Goal: Task Accomplishment & Management: Manage account settings

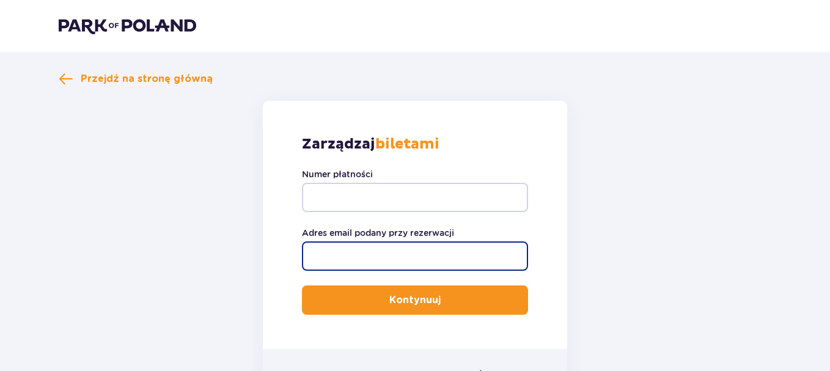
click at [320, 253] on input "Adres email podany przy rezerwacji" at bounding box center [415, 255] width 226 height 29
paste input "[EMAIL_ADDRESS][DOMAIN_NAME]"
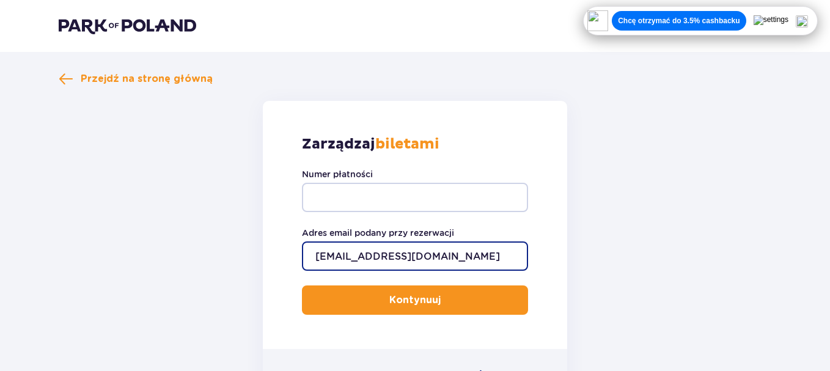
type input "[EMAIL_ADDRESS][DOMAIN_NAME]"
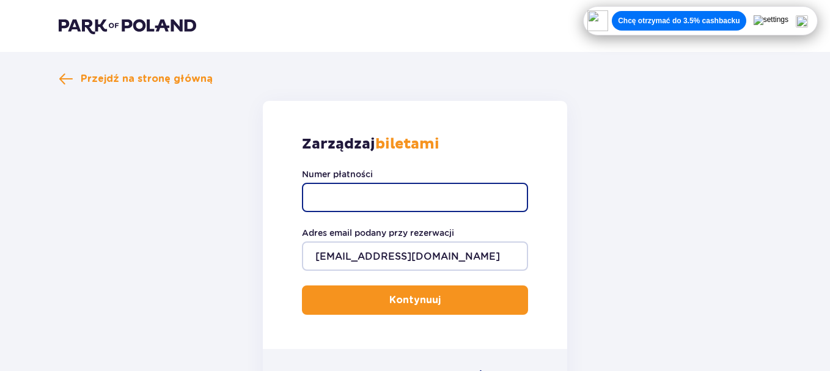
click at [318, 198] on input "Numer płatności" at bounding box center [415, 197] width 226 height 29
paste input "TR-VRC-FLDY68X"
type input "TR-VRC-FLDY68X"
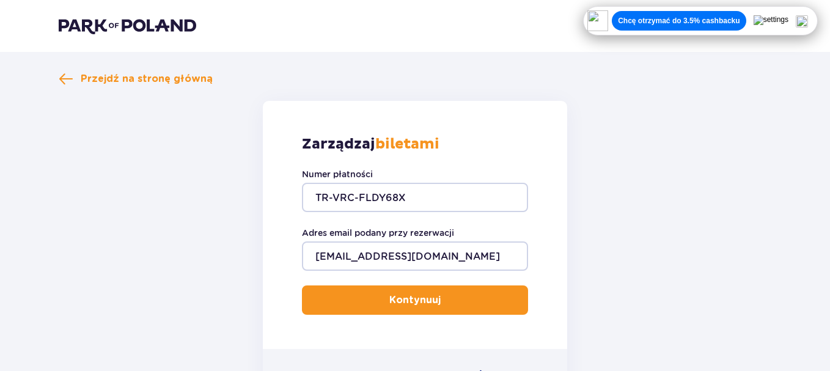
click at [389, 303] on p "Kontynuuj" at bounding box center [414, 299] width 51 height 13
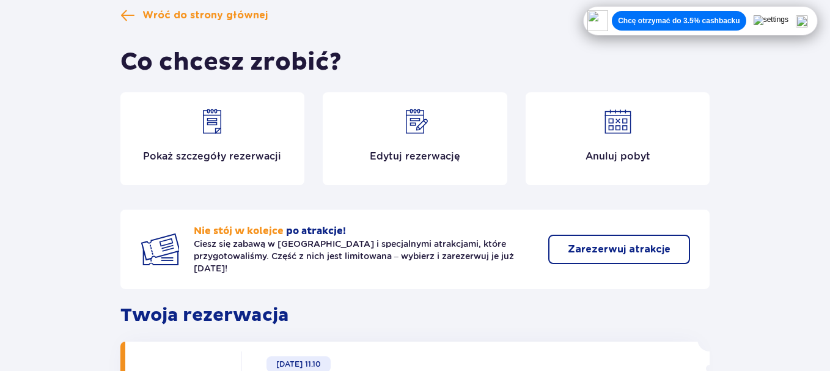
scroll to position [78, 0]
click at [436, 133] on div "Edytuj rezerwację" at bounding box center [415, 139] width 185 height 93
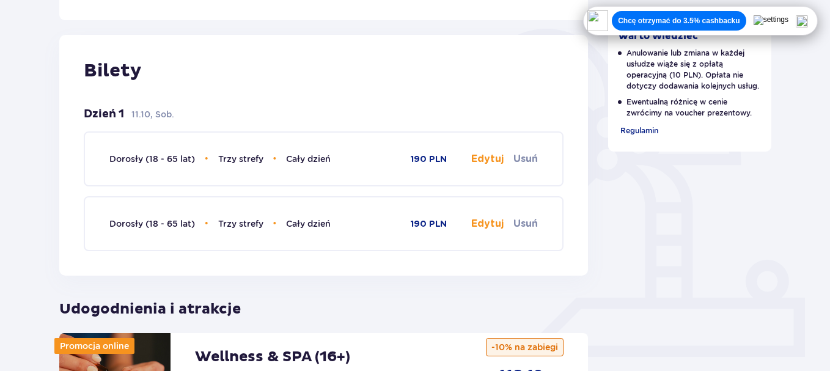
scroll to position [275, 0]
click at [486, 158] on button "Edytuj" at bounding box center [487, 158] width 32 height 13
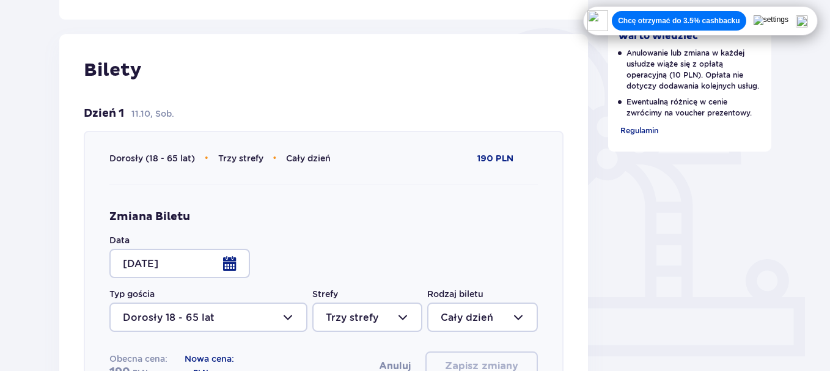
click at [226, 261] on div at bounding box center [179, 263] width 141 height 29
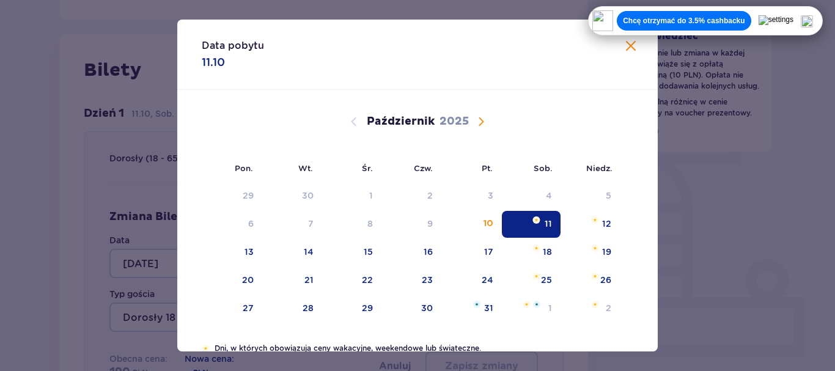
click at [477, 120] on span "Następny miesiąc" at bounding box center [481, 121] width 15 height 15
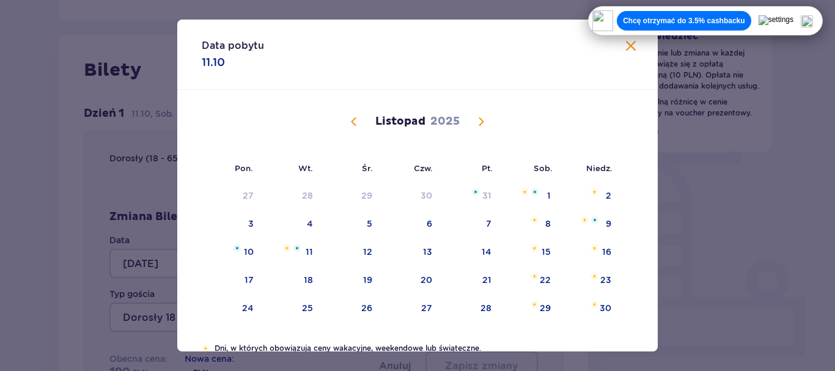
click at [477, 120] on span "Następny miesiąc" at bounding box center [481, 121] width 15 height 15
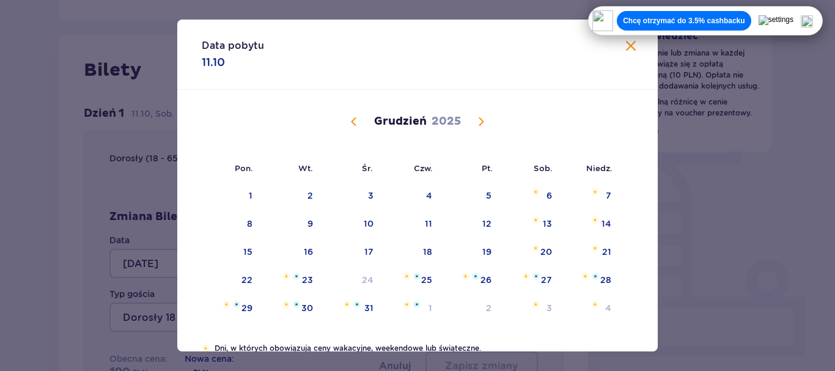
click at [477, 120] on span "Następny miesiąc" at bounding box center [481, 121] width 15 height 15
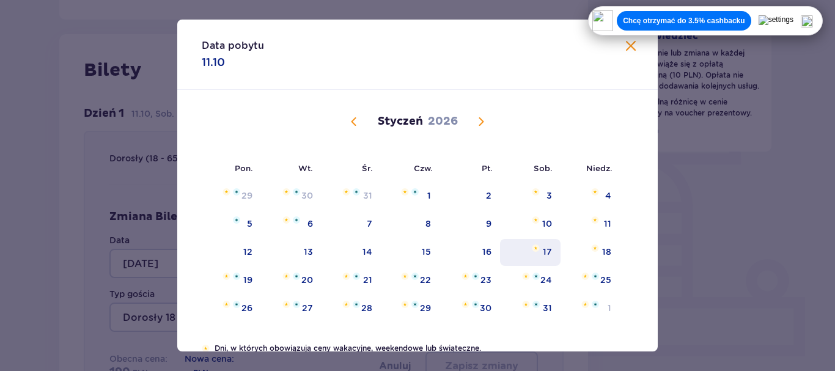
click at [538, 248] on div "17" at bounding box center [530, 252] width 61 height 27
type input "17.01.26"
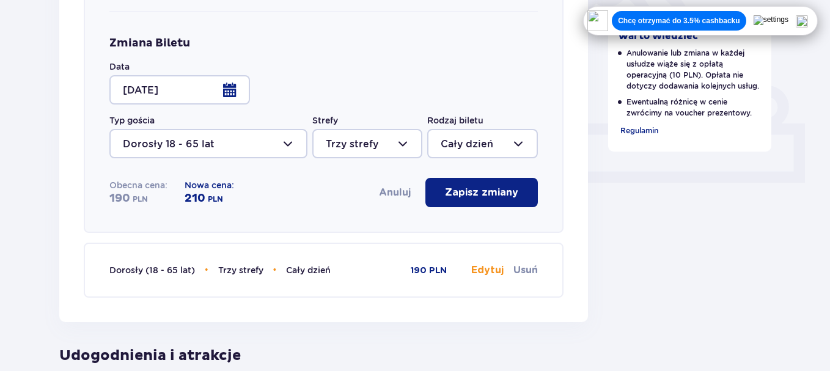
scroll to position [449, 0]
click at [510, 199] on button "Zapisz zmiany" at bounding box center [481, 191] width 112 height 29
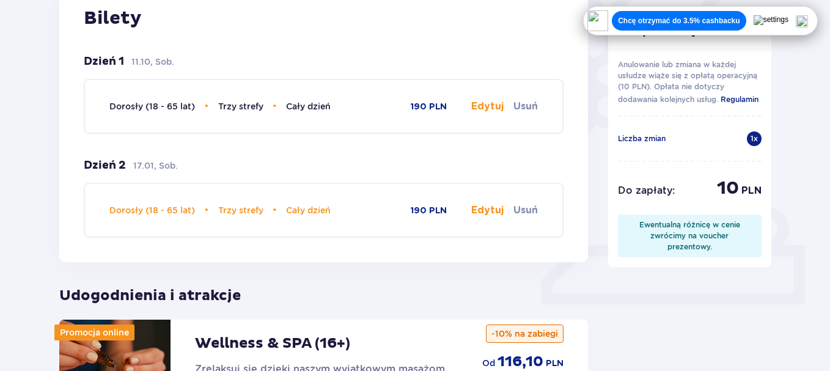
scroll to position [322, 0]
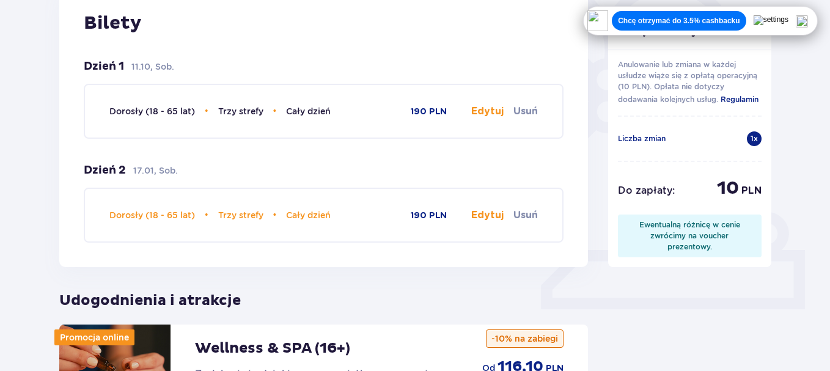
click at [486, 112] on button "Edytuj" at bounding box center [487, 111] width 32 height 13
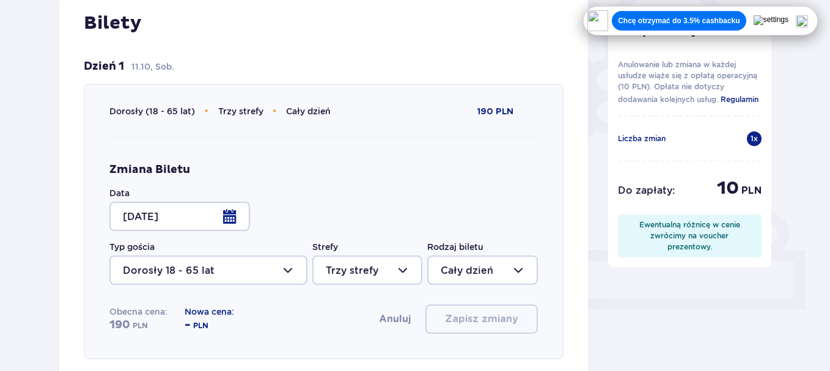
click at [230, 212] on div at bounding box center [179, 216] width 141 height 29
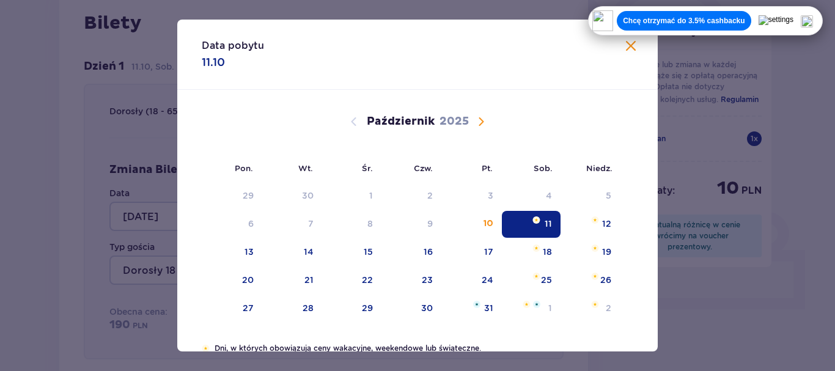
click at [475, 122] on span "Następny miesiąc" at bounding box center [481, 121] width 15 height 15
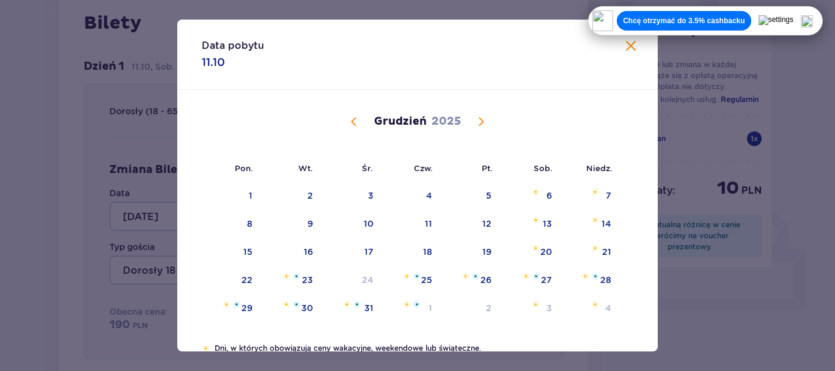
click at [481, 119] on span "Następny miesiąc" at bounding box center [481, 121] width 15 height 15
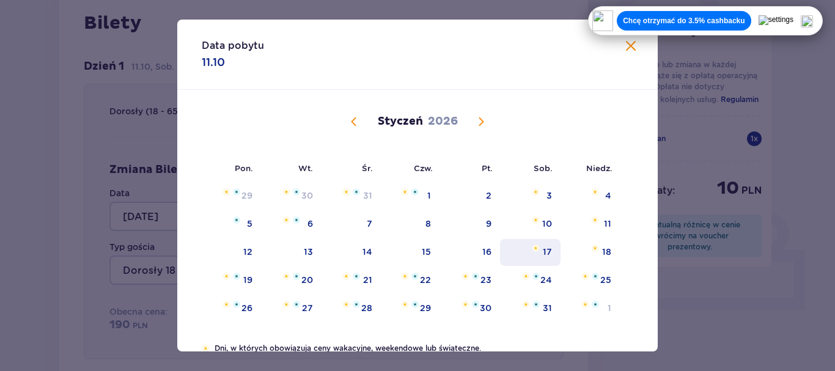
click at [541, 251] on div "17" at bounding box center [530, 252] width 61 height 27
type input "17.01.26"
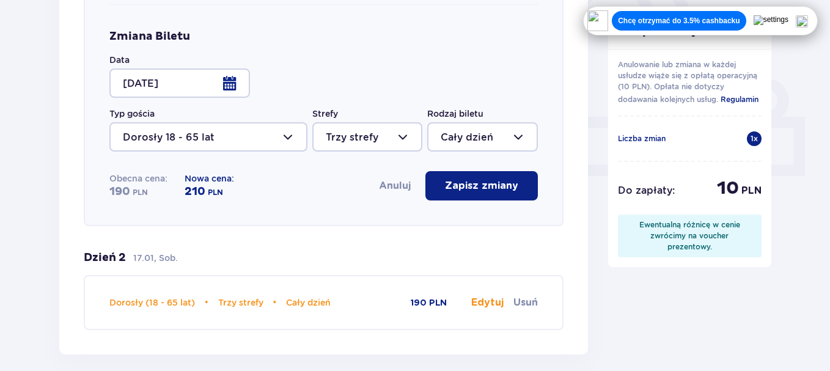
scroll to position [456, 0]
click at [508, 188] on p "Zapisz zmiany" at bounding box center [481, 184] width 73 height 13
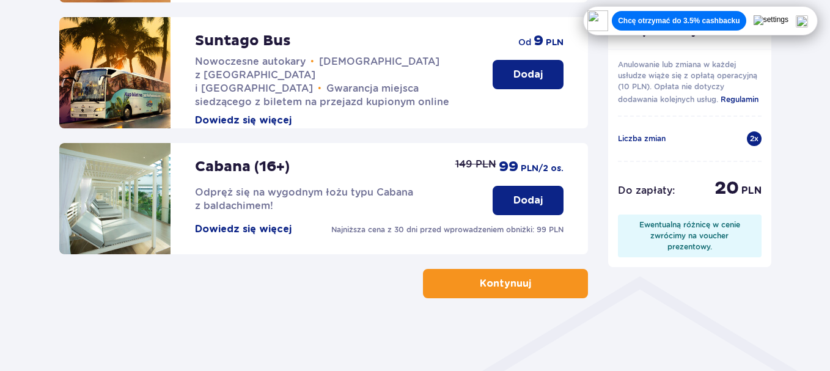
scroll to position [717, 0]
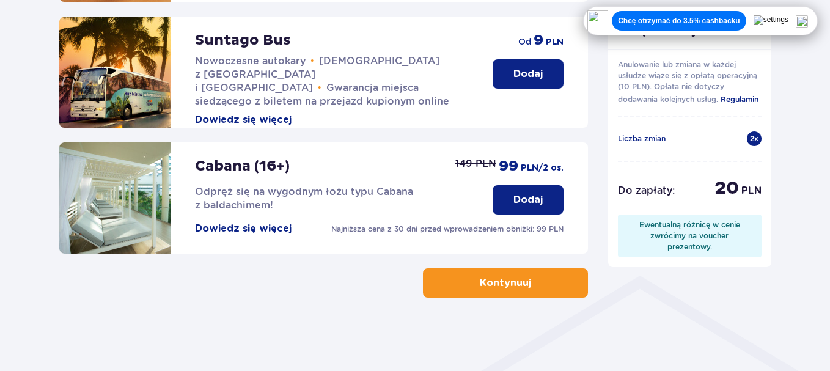
click at [497, 285] on p "Kontynuuj" at bounding box center [505, 282] width 51 height 13
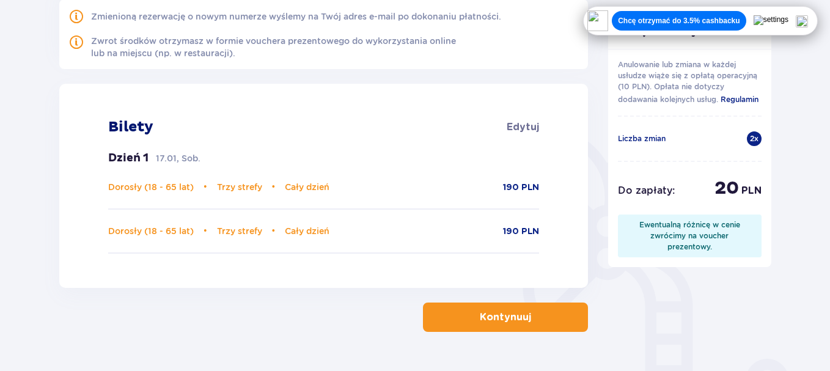
scroll to position [177, 0]
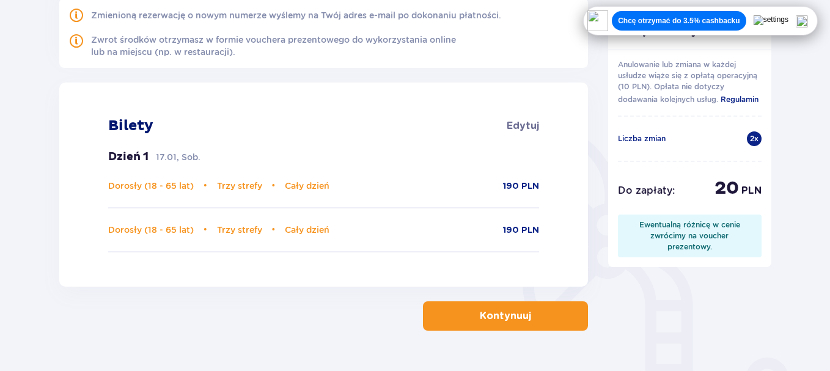
click at [504, 304] on button "Kontynuuj" at bounding box center [505, 315] width 165 height 29
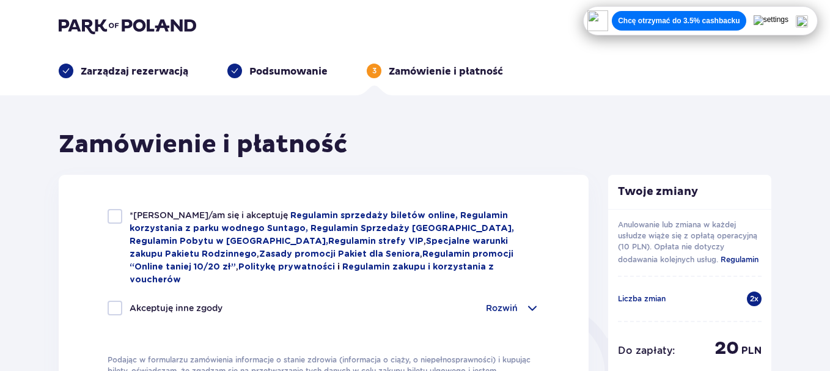
click at [112, 215] on div at bounding box center [115, 216] width 15 height 15
checkbox input "true"
click at [119, 301] on div at bounding box center [115, 308] width 15 height 15
checkbox input "true"
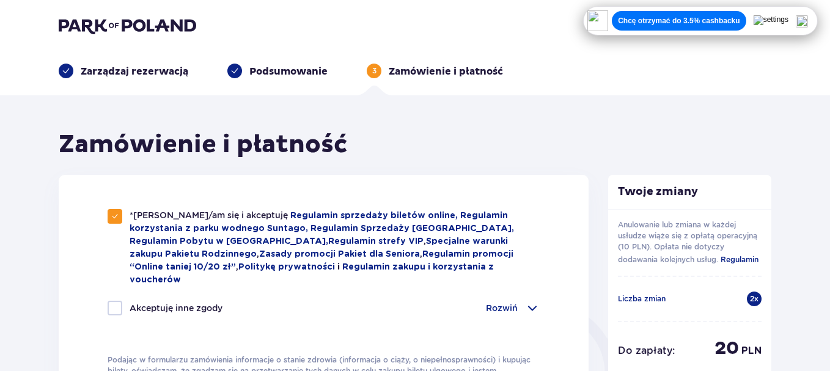
checkbox input "true"
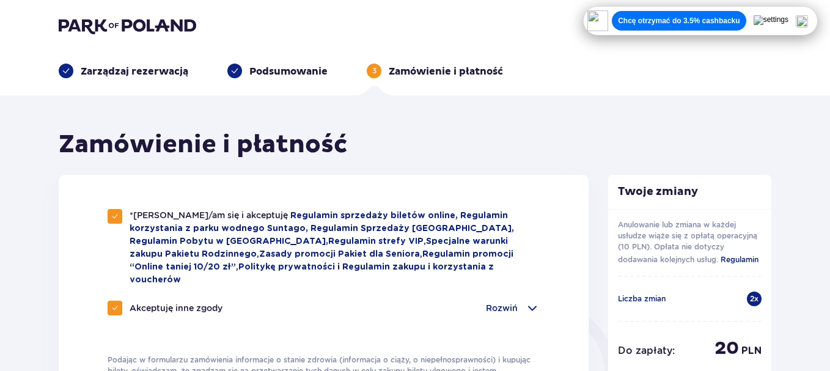
click at [119, 301] on div at bounding box center [115, 308] width 15 height 15
checkbox input "false"
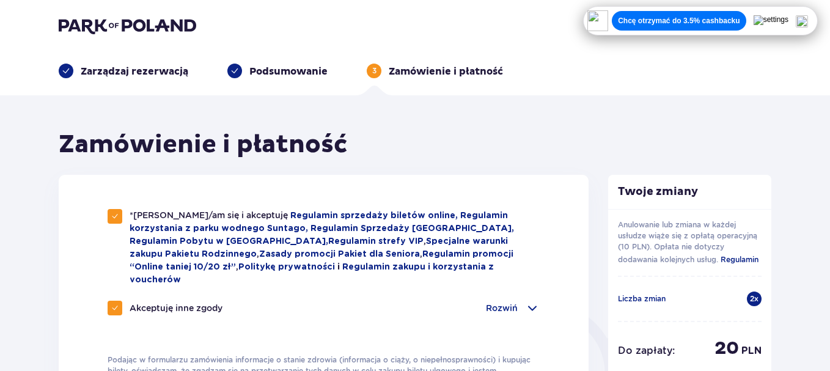
checkbox input "false"
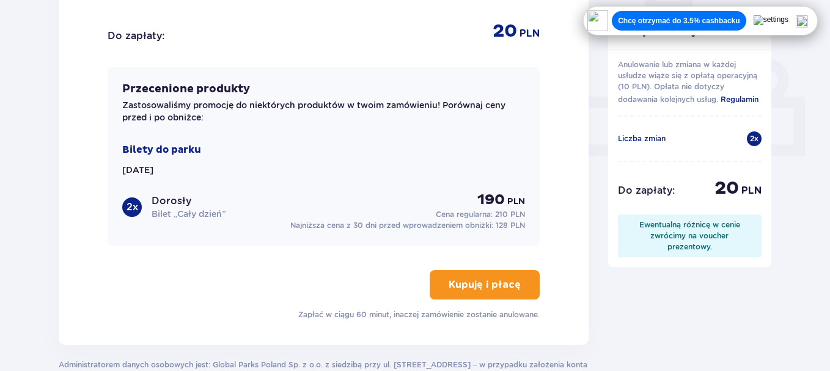
scroll to position [477, 0]
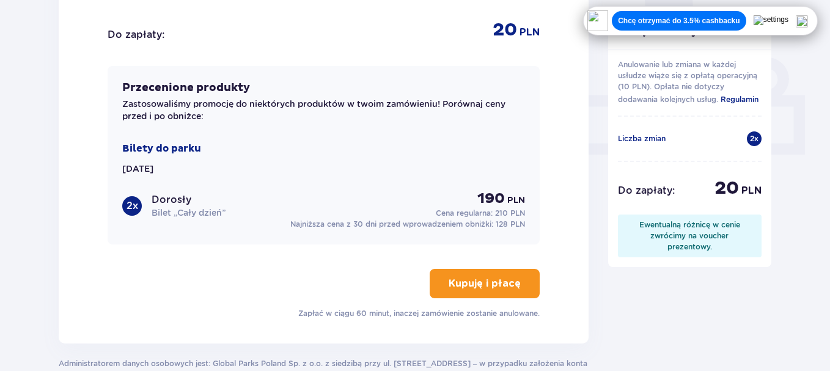
click at [477, 277] on p "Kupuję i płacę" at bounding box center [485, 283] width 72 height 13
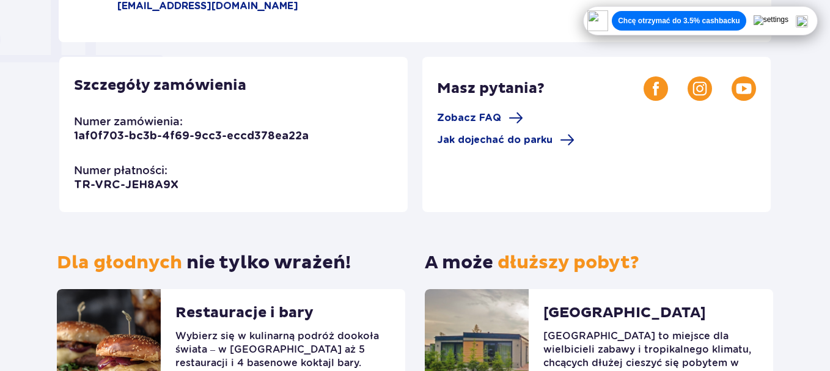
scroll to position [420, 0]
